Goal: Information Seeking & Learning: Learn about a topic

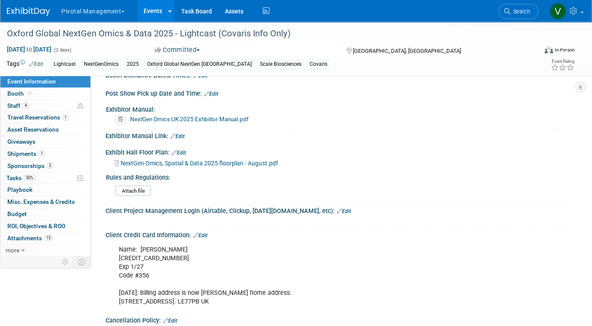
click at [152, 12] on link "Events" at bounding box center [153, 11] width 32 height 22
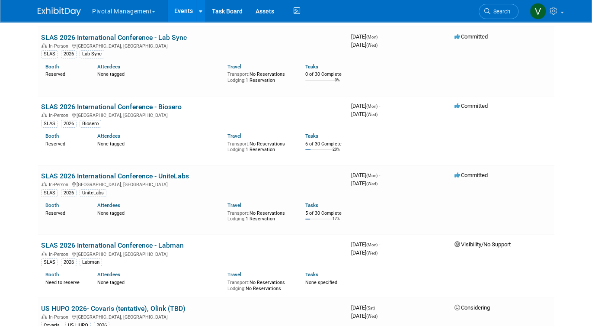
scroll to position [2966, 0]
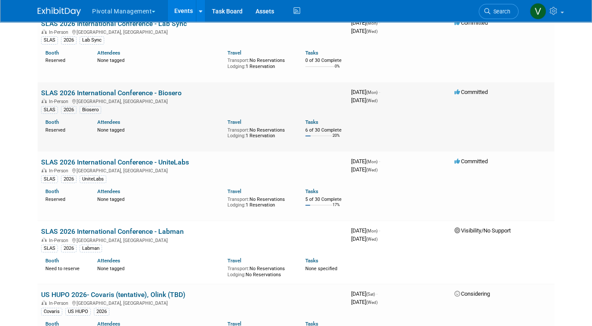
click at [96, 97] on link "SLAS 2026 International Conference - Biosero" at bounding box center [111, 93] width 141 height 8
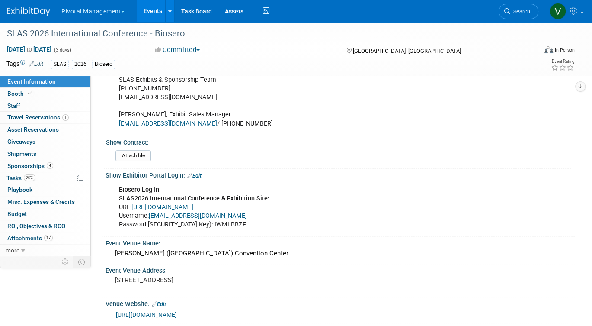
scroll to position [551, 0]
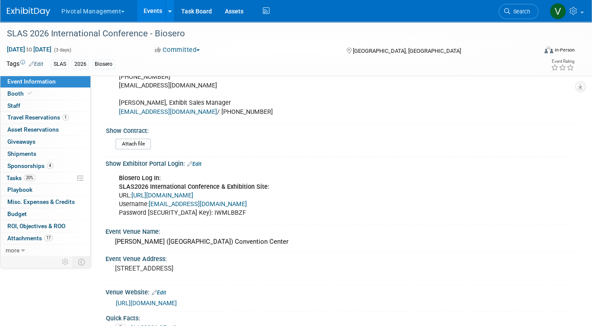
click at [193, 192] on link "[URL][DOMAIN_NAME]" at bounding box center [162, 195] width 62 height 7
